Goal: Task Accomplishment & Management: Complete application form

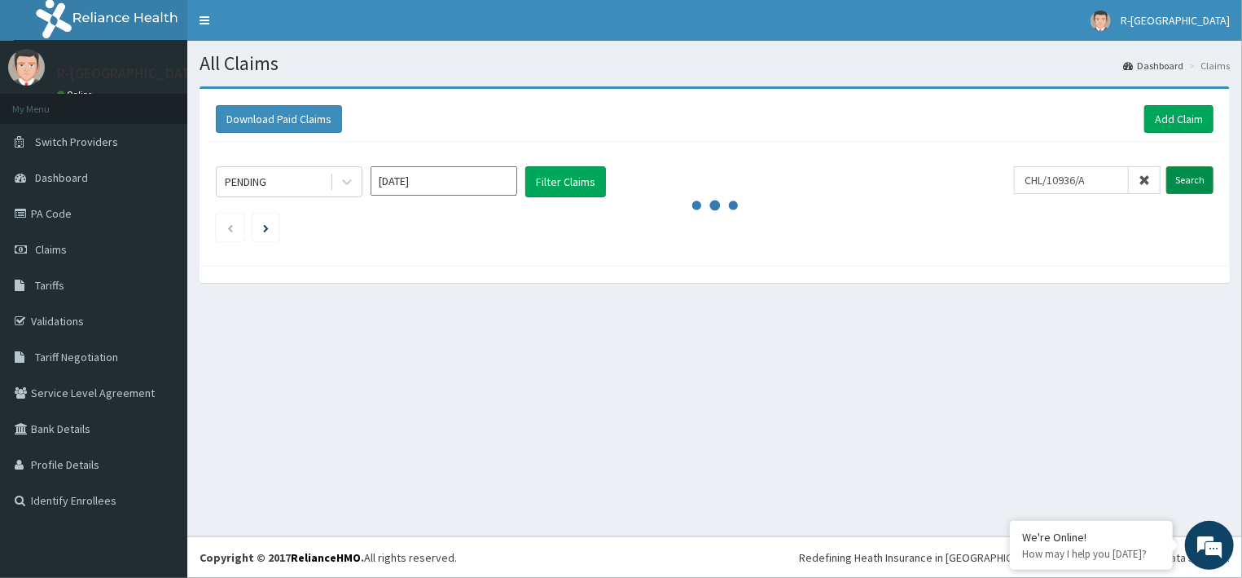
type input "CHL/10936/A"
click at [1188, 176] on input "Search" at bounding box center [1190, 180] width 47 height 28
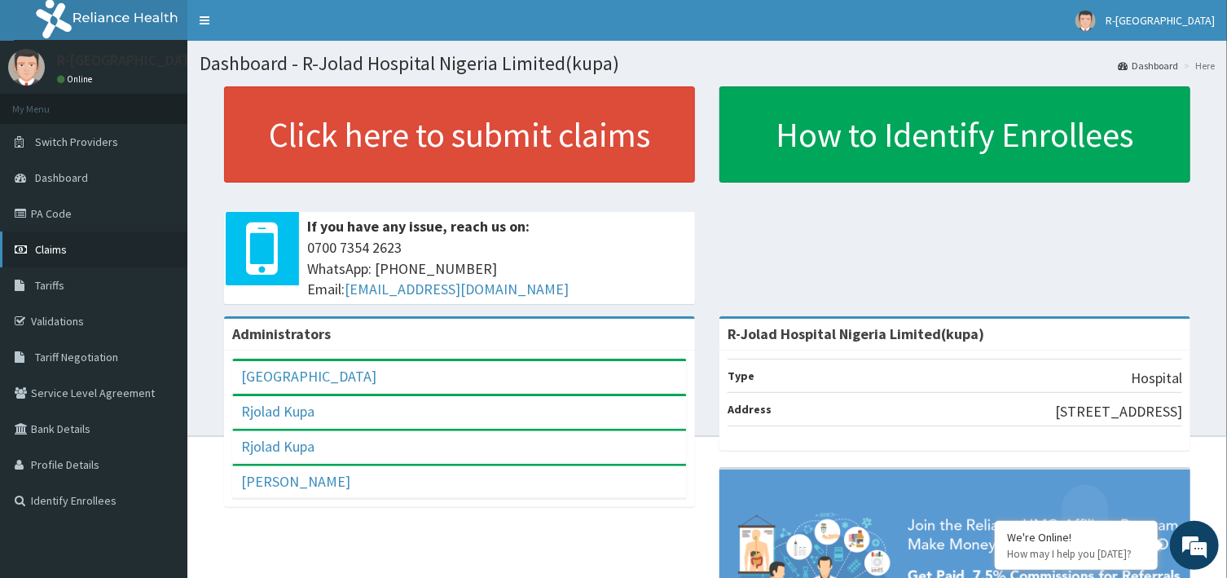
click at [37, 243] on span "Claims" at bounding box center [51, 249] width 32 height 15
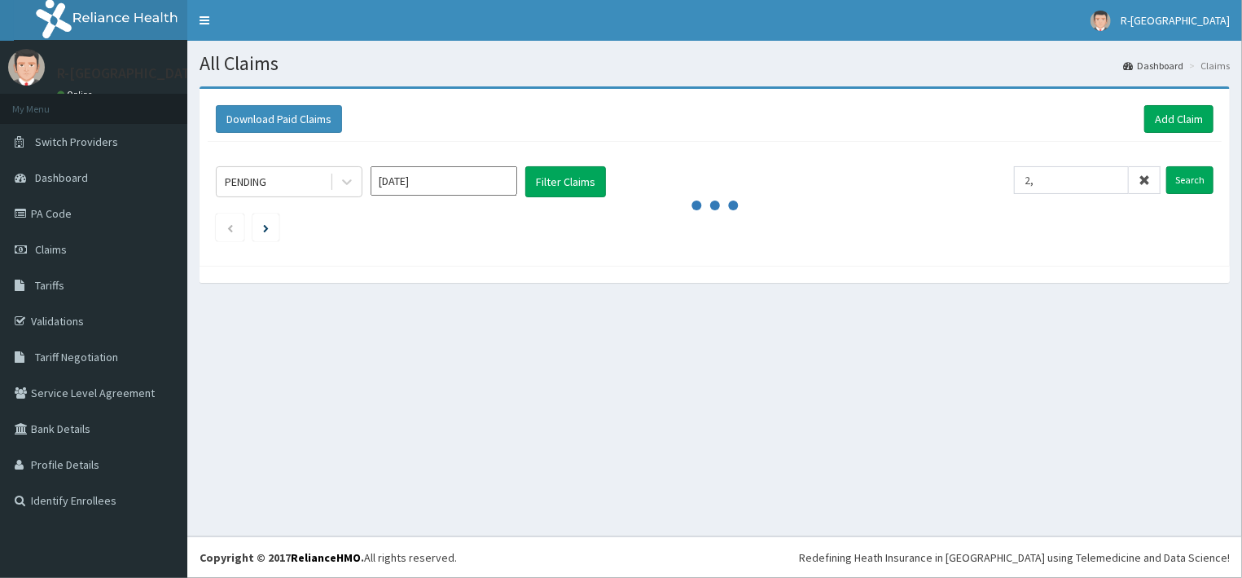
type input "2"
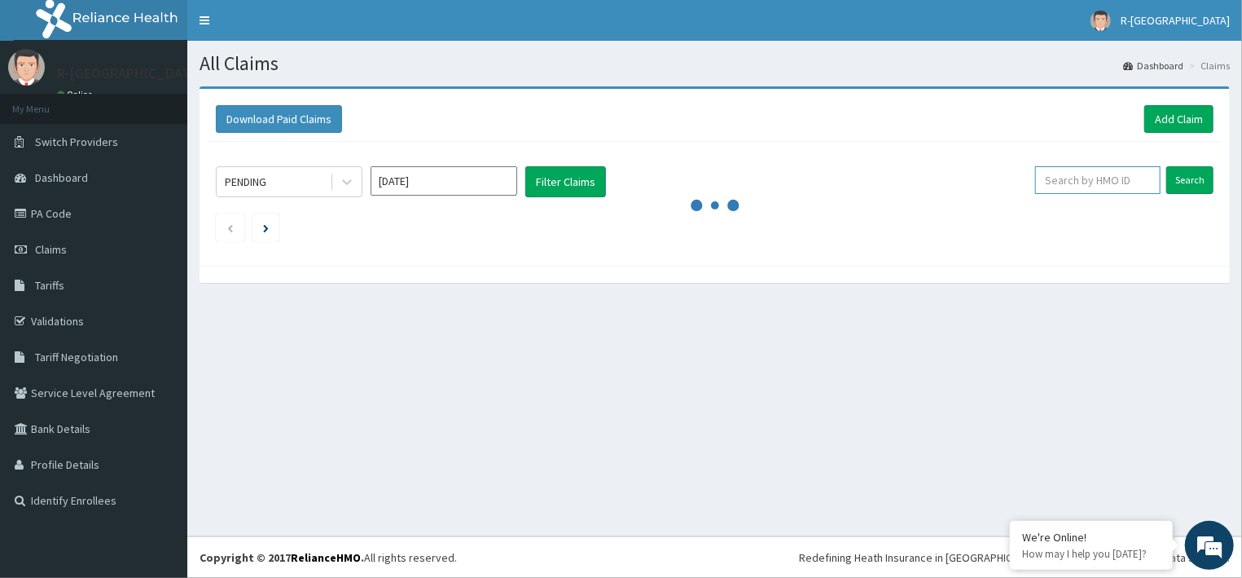
click at [1125, 180] on input "text" at bounding box center [1098, 180] width 125 height 28
paste input "NAH/13259/0"
type input "NAH/13259/0"
click at [1196, 180] on input "Search" at bounding box center [1190, 180] width 47 height 28
click at [1177, 111] on link "Add Claim" at bounding box center [1179, 119] width 69 height 28
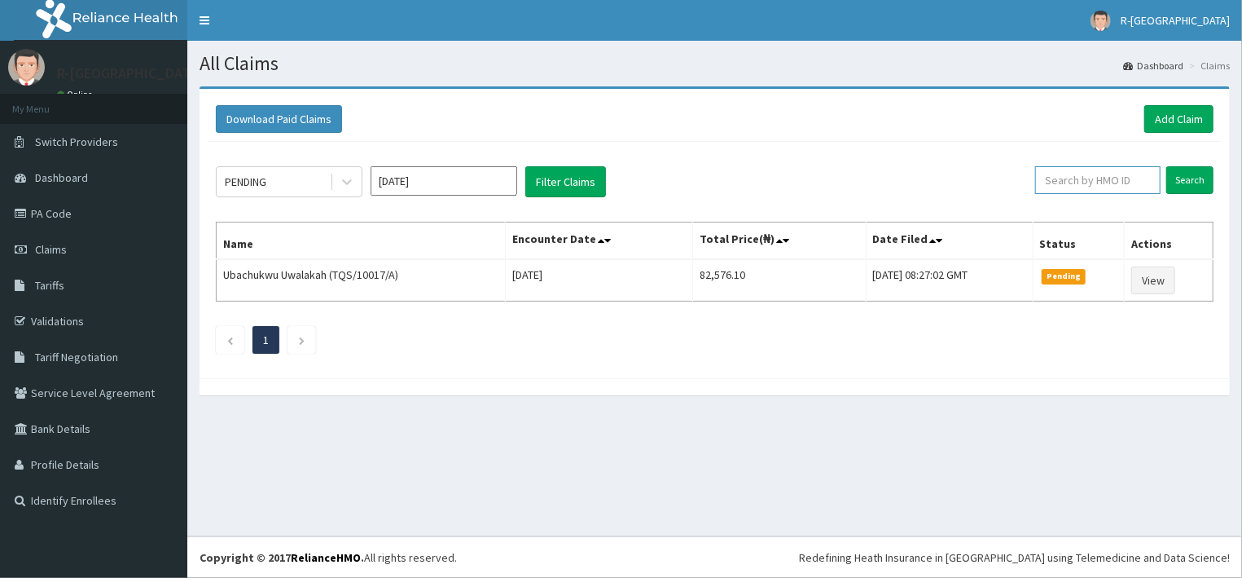
click at [1081, 174] on input "text" at bounding box center [1098, 180] width 125 height 28
paste input "GRS/10167/A"
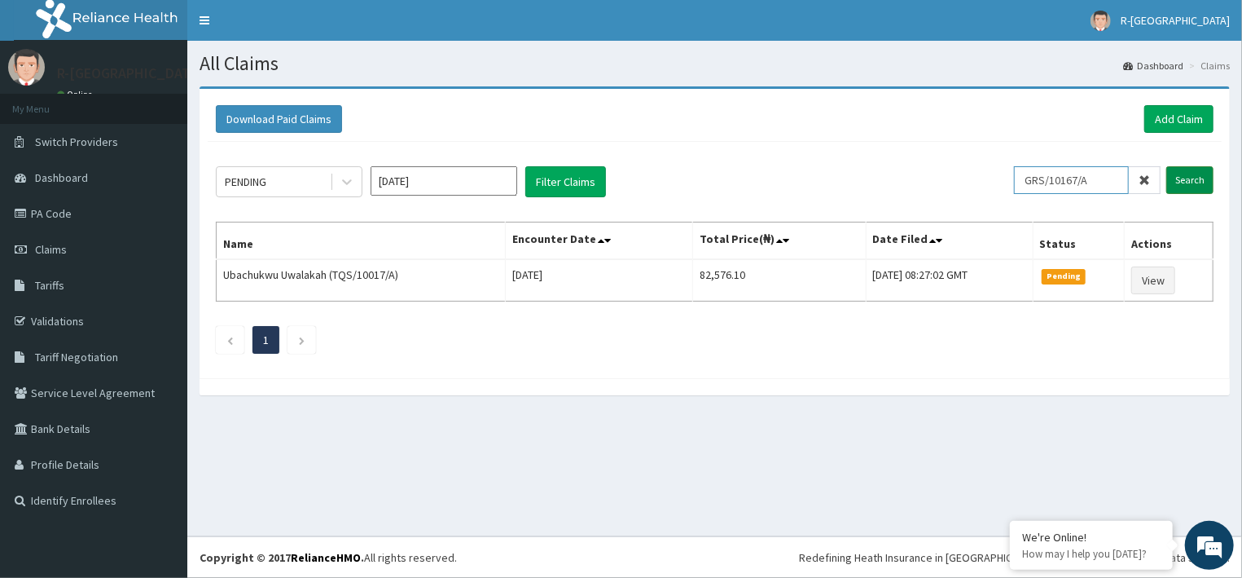
type input "GRS/10167/A"
click at [1194, 178] on input "Search" at bounding box center [1190, 180] width 47 height 28
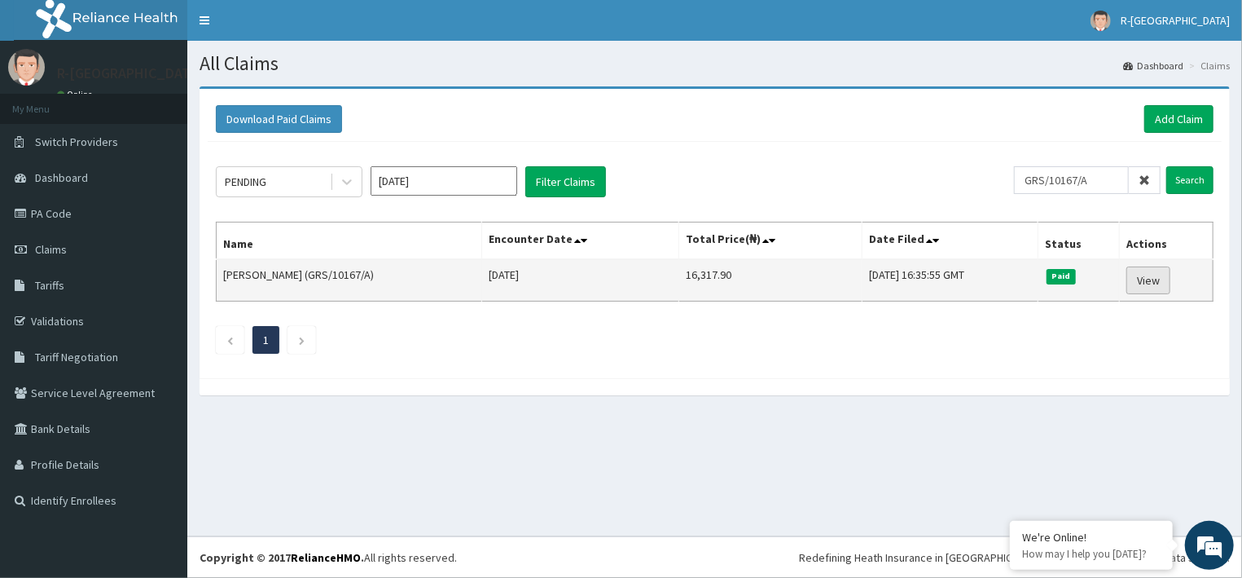
click at [1156, 276] on link "View" at bounding box center [1149, 280] width 44 height 28
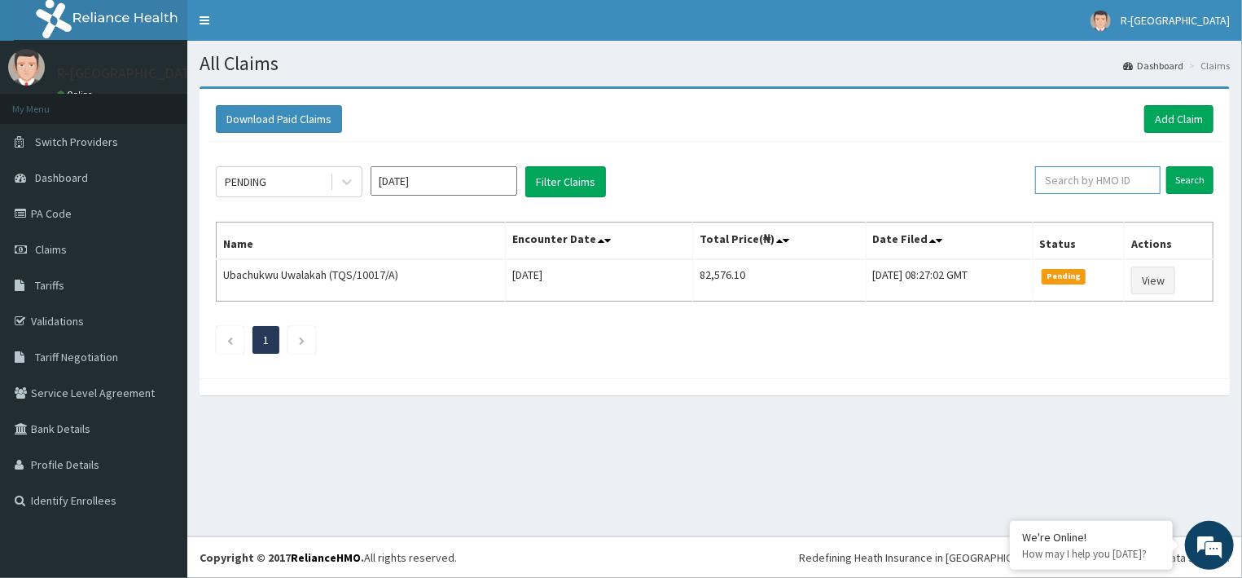
click at [1124, 185] on input "text" at bounding box center [1098, 180] width 125 height 28
paste input "GRS/10167/A"
type input "GRS/10167/A"
click at [1186, 182] on input "Search" at bounding box center [1190, 180] width 47 height 28
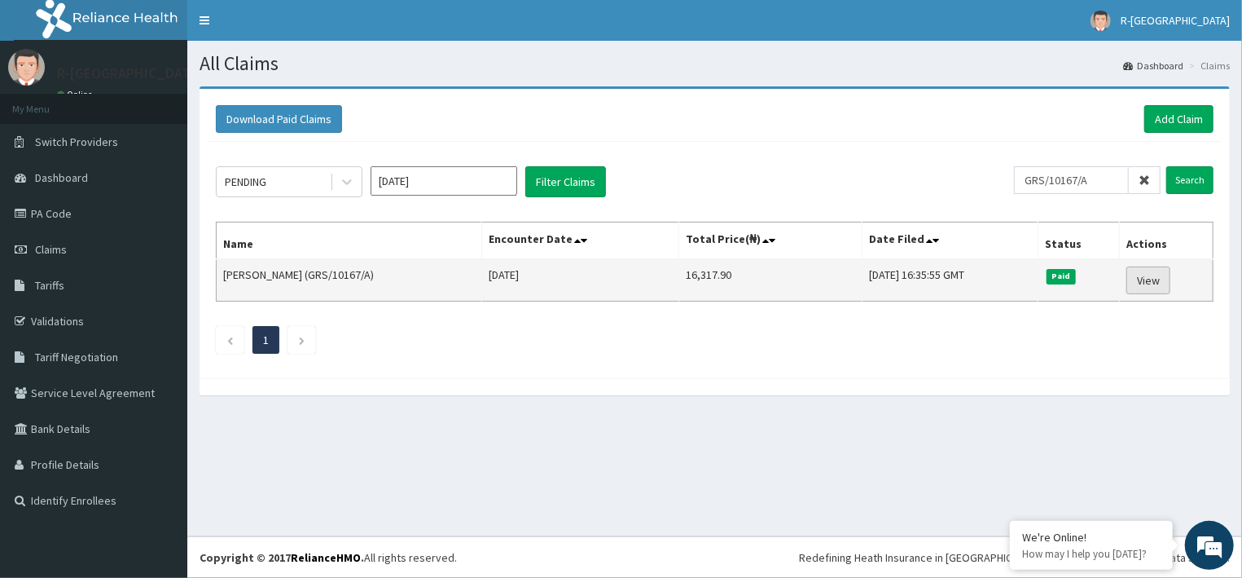
click at [1150, 279] on link "View" at bounding box center [1149, 280] width 44 height 28
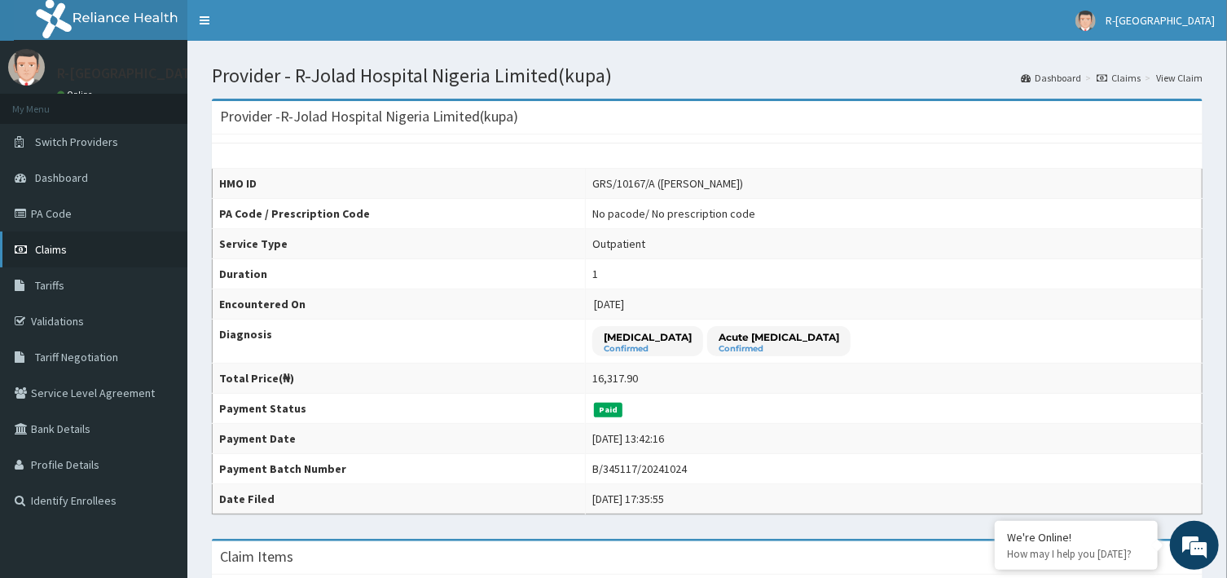
click at [46, 250] on span "Claims" at bounding box center [51, 249] width 32 height 15
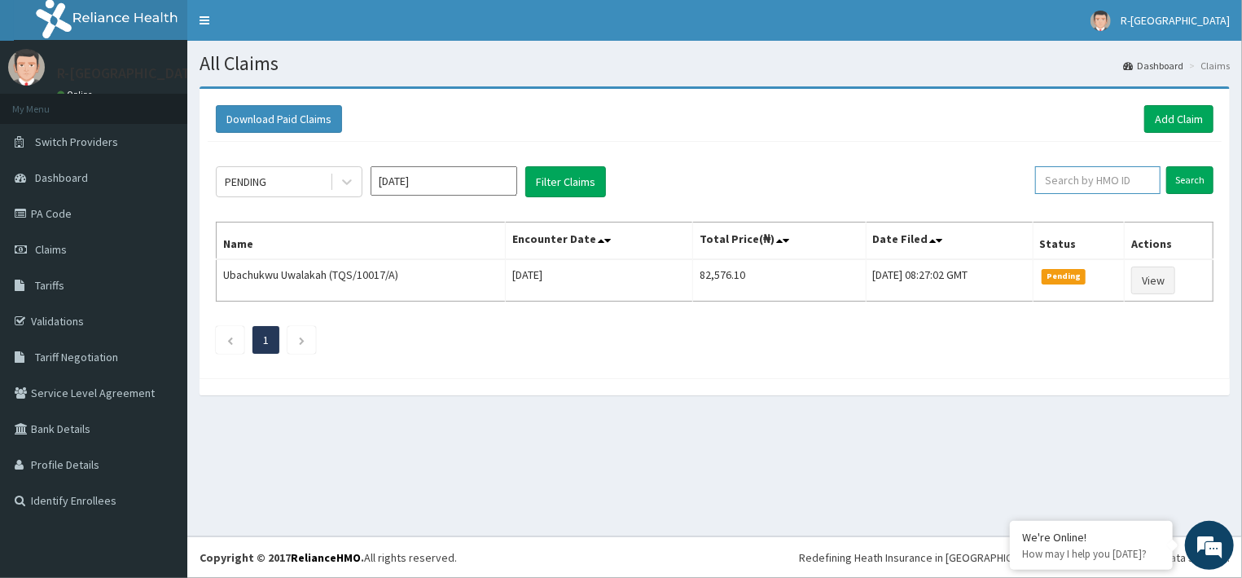
click at [1141, 177] on input "text" at bounding box center [1098, 180] width 125 height 28
click at [1187, 119] on link "Add Claim" at bounding box center [1179, 119] width 69 height 28
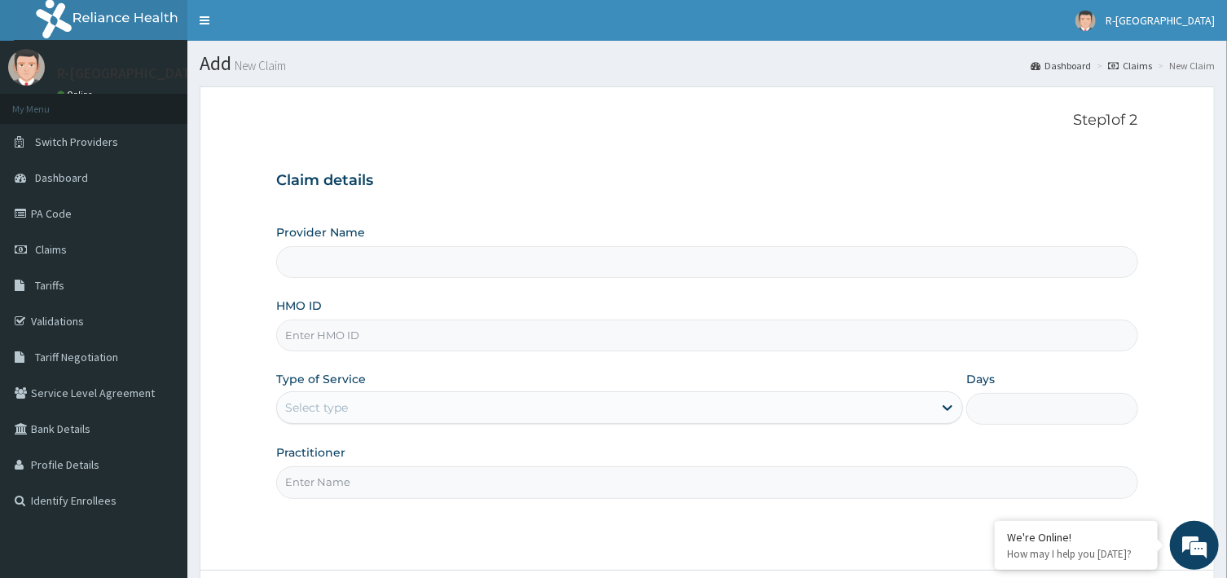
type input "R-Jolad Hospital Nigeria Limited(kupa)"
click at [420, 346] on input "HMO ID" at bounding box center [706, 335] width 861 height 32
paste input "GRS/10167/A"
type input "GRS/10167/A"
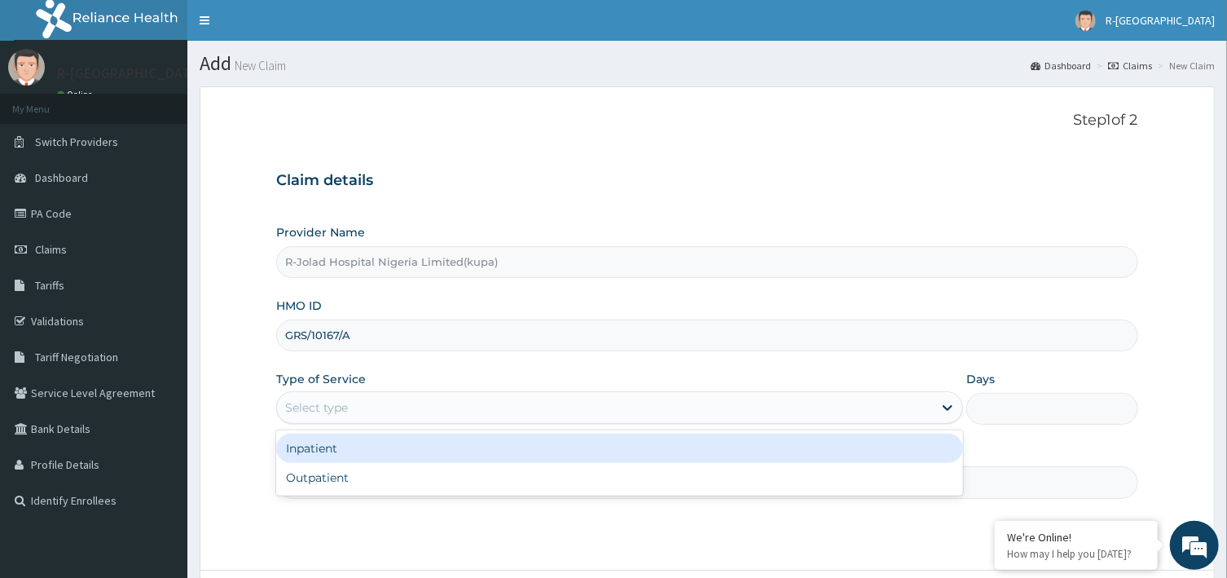
click at [530, 418] on div "Select type" at bounding box center [605, 407] width 656 height 26
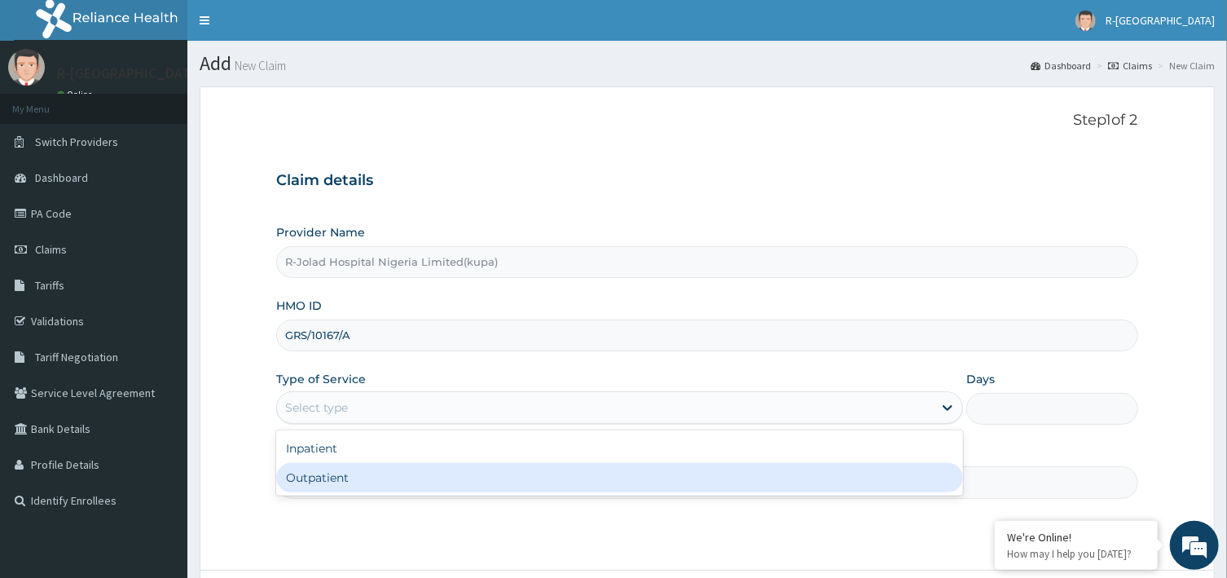
click at [397, 473] on div "Outpatient" at bounding box center [619, 477] width 687 height 29
type input "1"
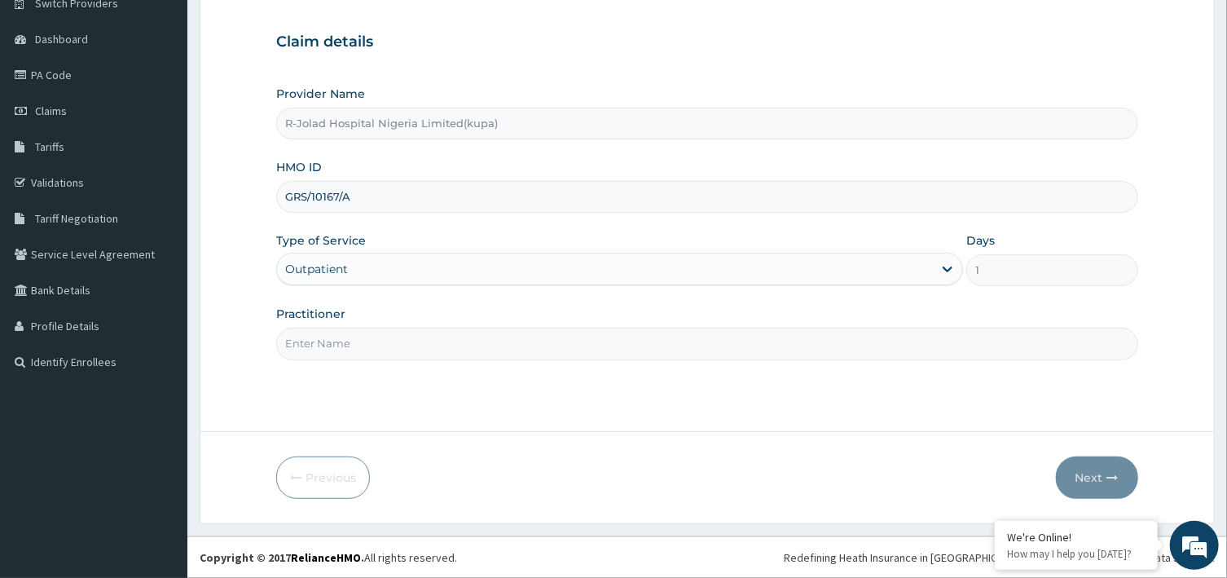
click at [530, 336] on input "Practitioner" at bounding box center [706, 344] width 861 height 32
paste input "JOSEPH JOHN"
type input "JOSEPH JOHN"
click at [1092, 478] on button "Next" at bounding box center [1097, 477] width 82 height 42
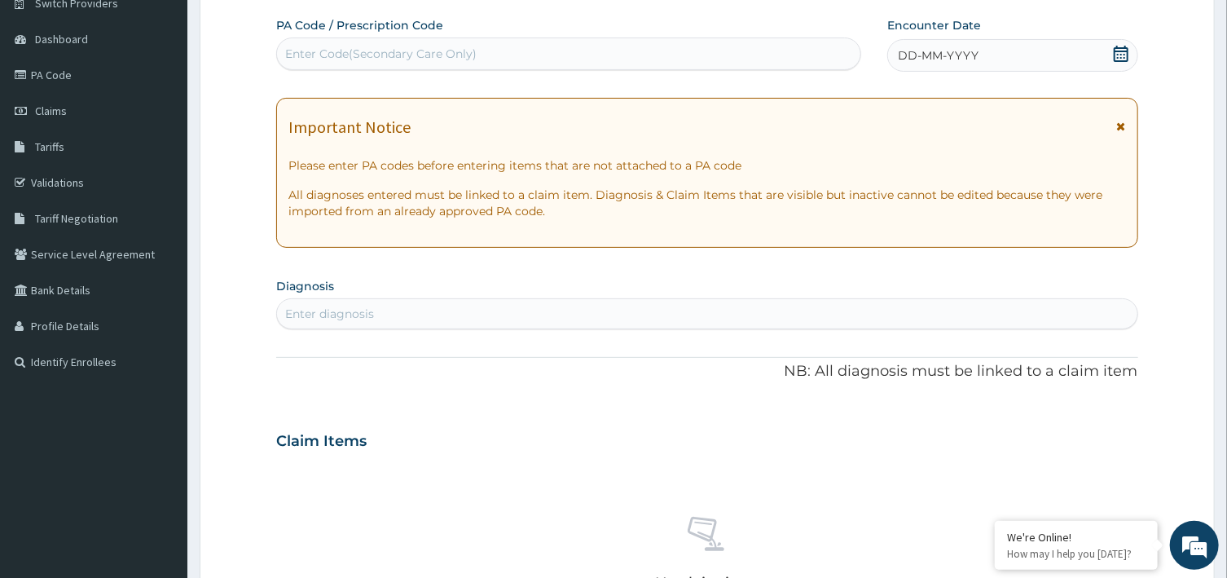
click at [411, 306] on div "Enter diagnosis" at bounding box center [707, 314] width 860 height 26
paste input "A"
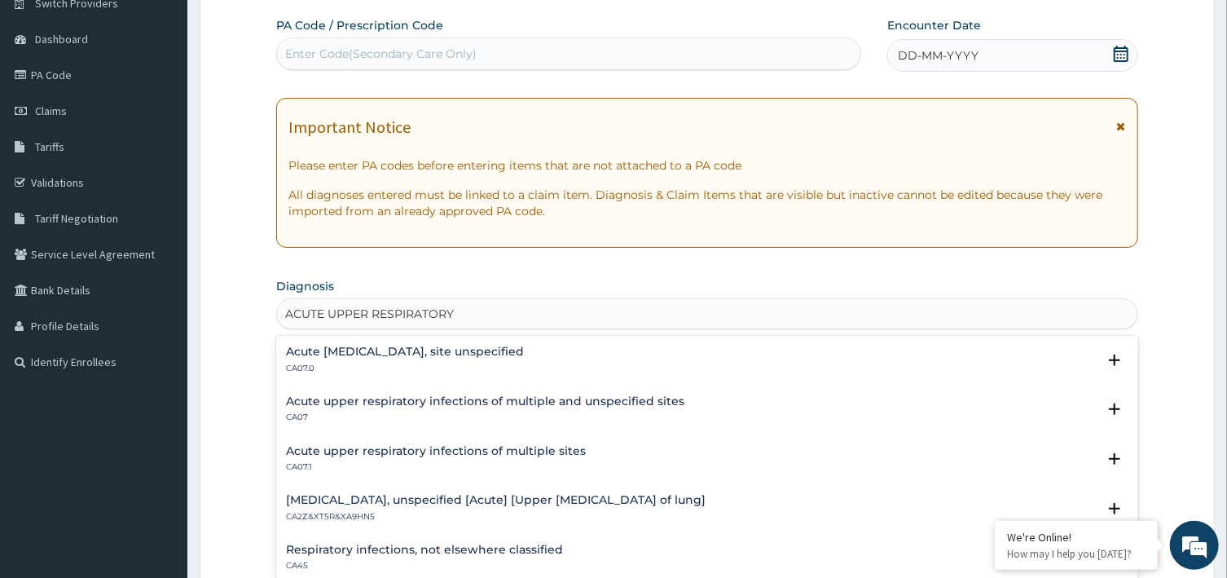
click at [336, 351] on h4 "Acute upper respiratory infection, site unspecified" at bounding box center [405, 351] width 238 height 12
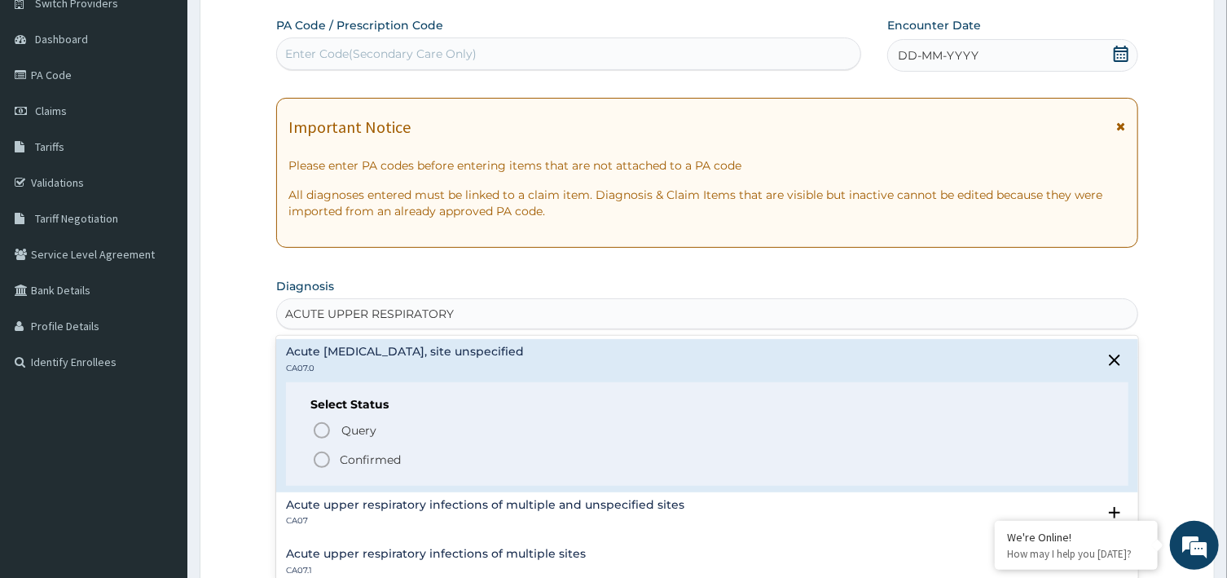
type input "ACUTE UPPER RESPIRATORY"
